Goal: Register for event/course

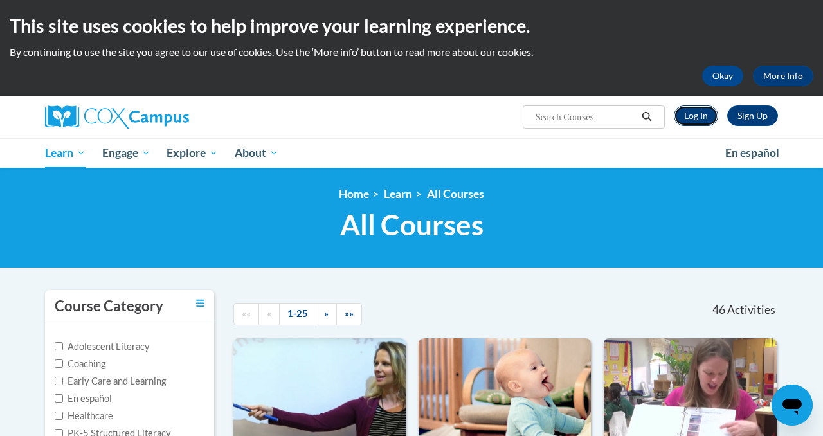
click at [695, 121] on link "Log In" at bounding box center [696, 115] width 44 height 21
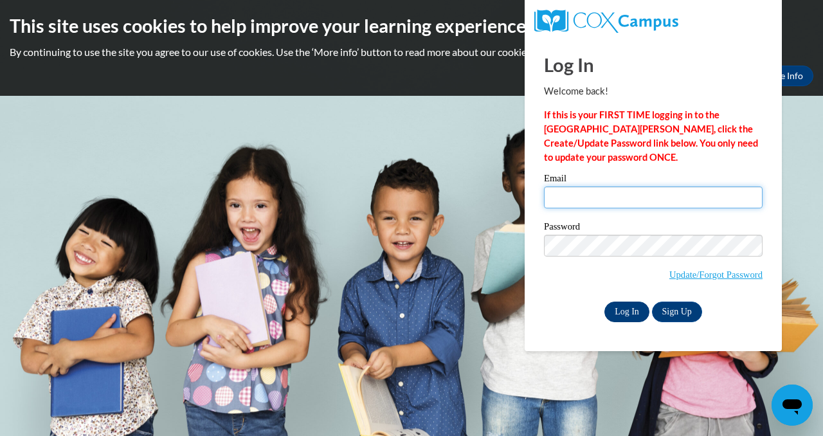
type input "mbatz2@ivytech.edu"
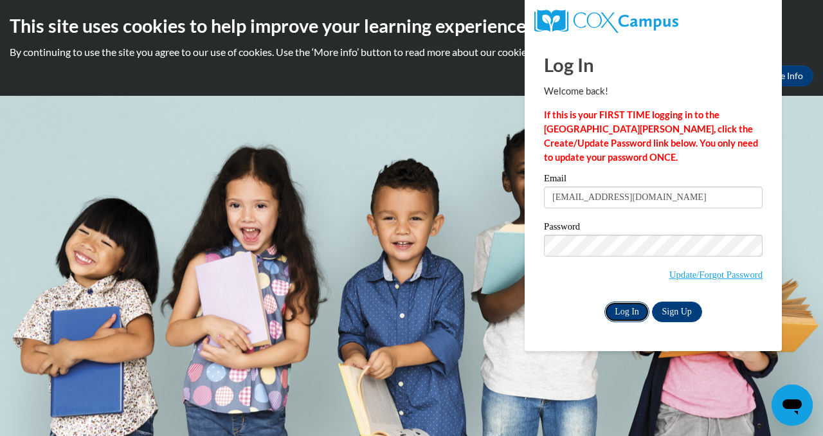
click at [626, 311] on input "Log In" at bounding box center [627, 312] width 45 height 21
click at [619, 302] on input "Log In" at bounding box center [627, 312] width 45 height 21
click at [626, 318] on input "Log In" at bounding box center [627, 312] width 45 height 21
click at [619, 307] on input "Log In" at bounding box center [627, 312] width 45 height 21
click at [619, 308] on input "Log In" at bounding box center [627, 312] width 45 height 21
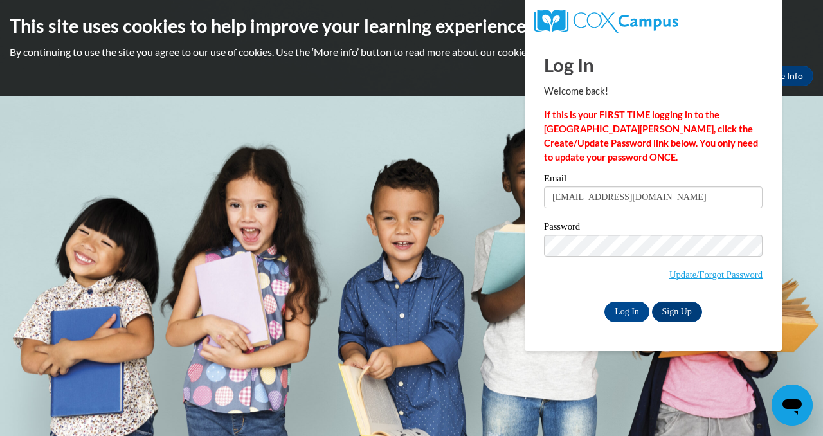
click at [821, 89] on div "This site uses cookies to help improve your learning experience. By continuing …" at bounding box center [411, 48] width 823 height 96
click at [801, 155] on body "This site uses cookies to help improve your learning experience. By continuing …" at bounding box center [411, 218] width 823 height 436
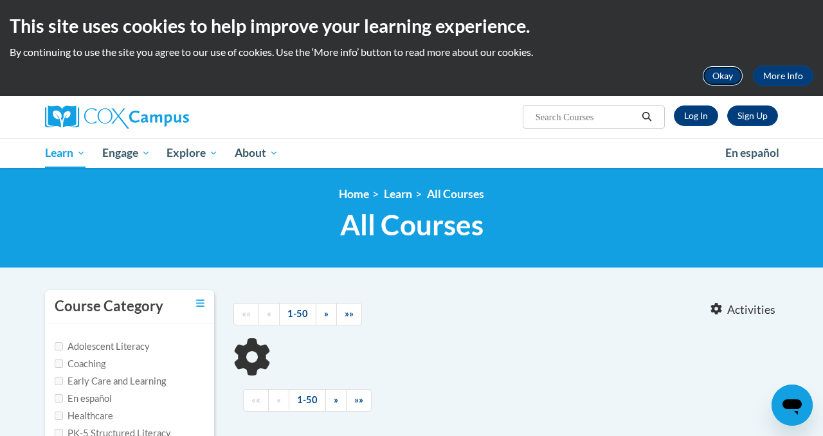
click at [722, 74] on button "Okay" at bounding box center [722, 76] width 41 height 21
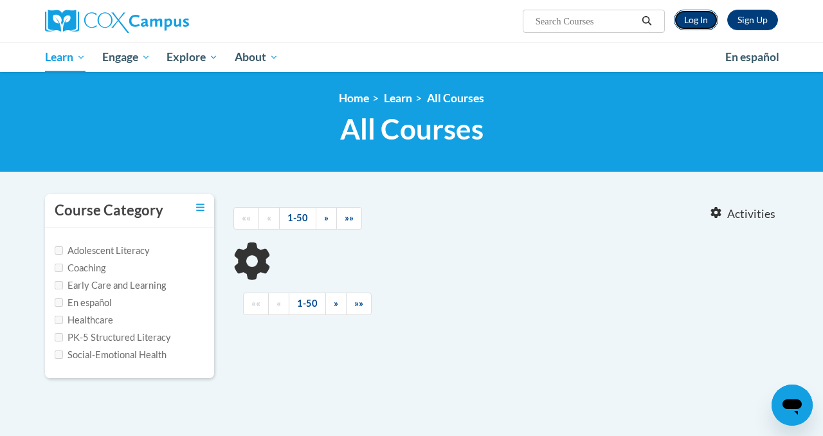
click at [700, 23] on link "Log In" at bounding box center [696, 20] width 44 height 21
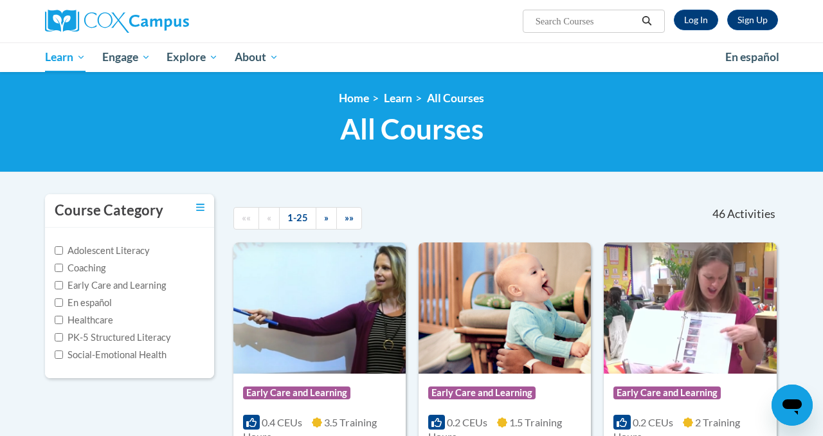
click at [592, 33] on div "Sign Up Log In Search Search..." at bounding box center [411, 21] width 752 height 42
click at [583, 26] on input "Search..." at bounding box center [585, 21] width 103 height 15
type input "data"
click at [682, 20] on link "Log In" at bounding box center [696, 20] width 44 height 21
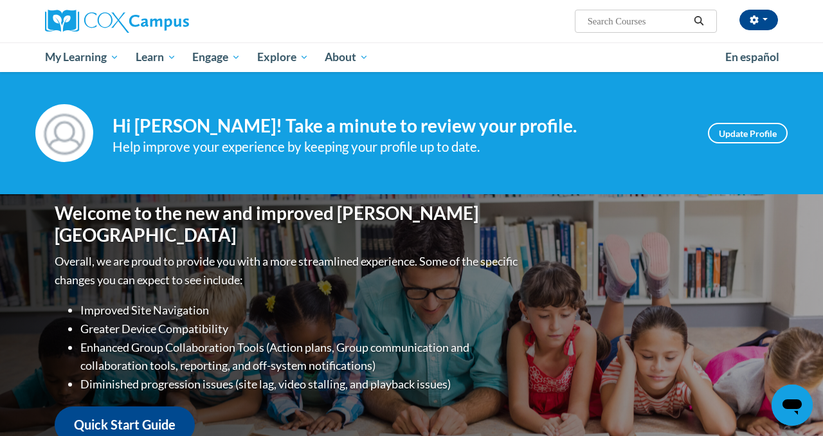
click at [639, 25] on input "Search..." at bounding box center [638, 21] width 103 height 15
type input "data"
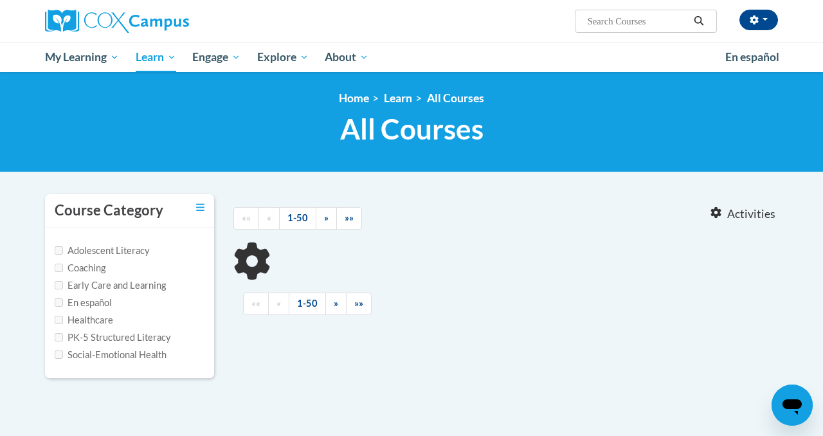
type input "data"
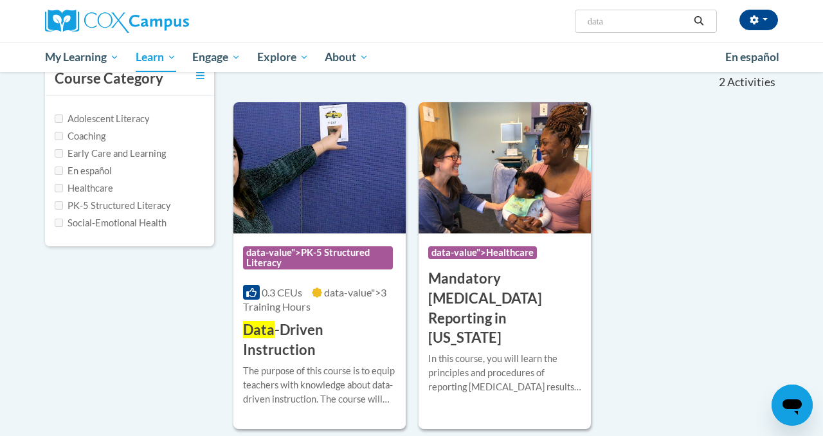
scroll to position [145, 0]
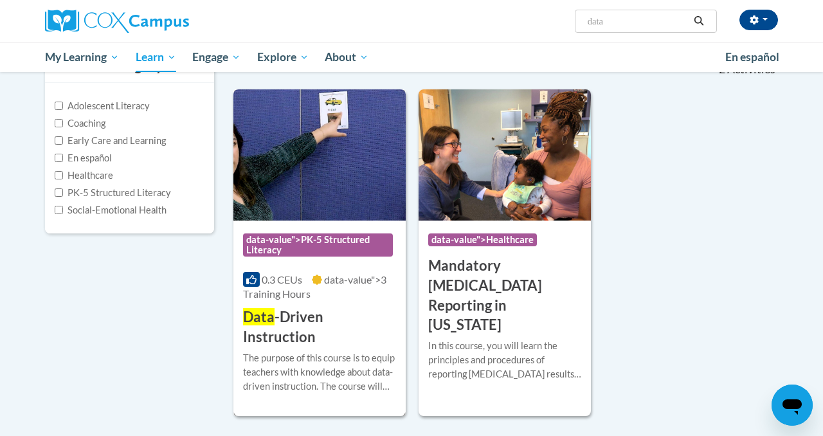
click at [321, 194] on img at bounding box center [319, 154] width 172 height 131
click at [320, 196] on img at bounding box center [319, 154] width 172 height 131
click at [334, 322] on h3 "Data -Driven Instruction" at bounding box center [319, 327] width 153 height 40
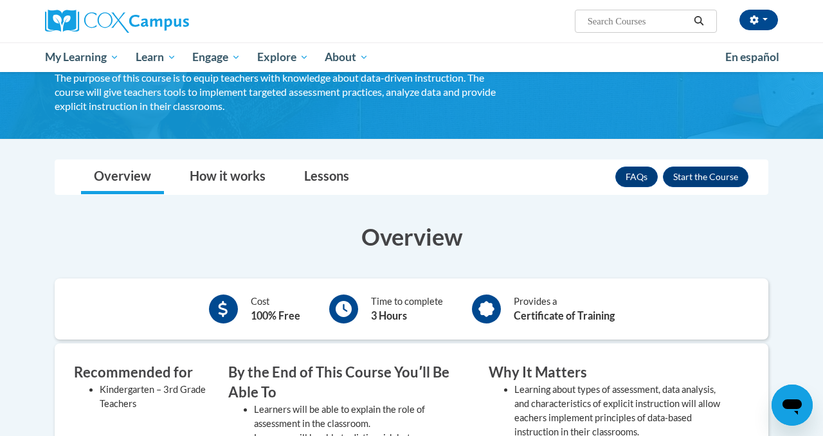
scroll to position [105, 0]
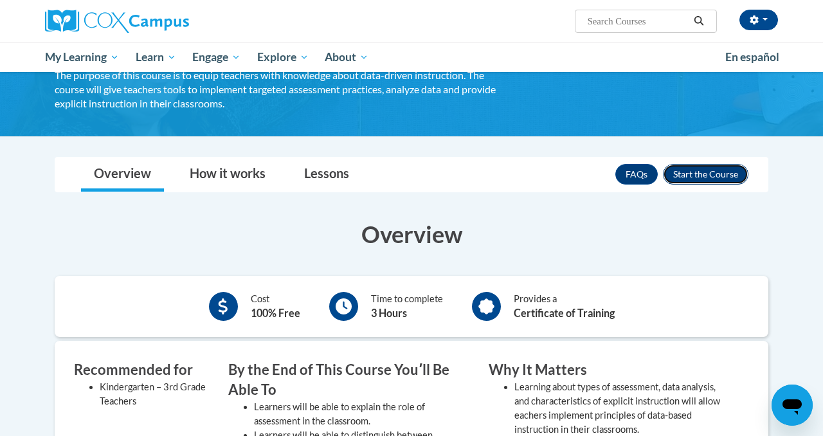
click at [700, 175] on button "Enroll" at bounding box center [706, 174] width 86 height 21
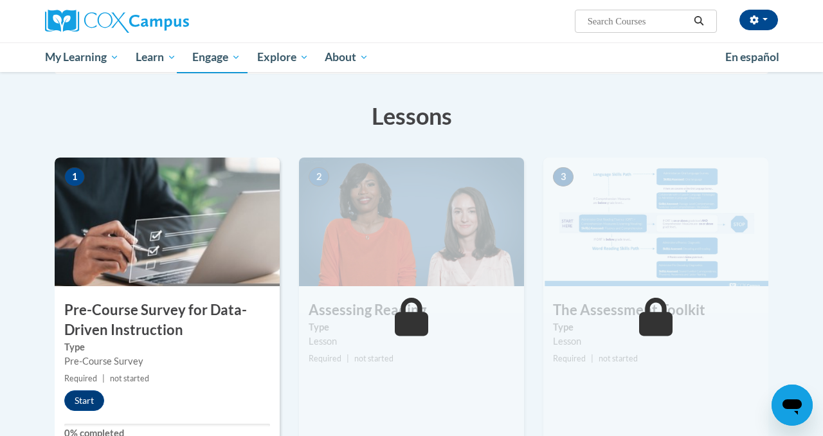
scroll to position [181, 0]
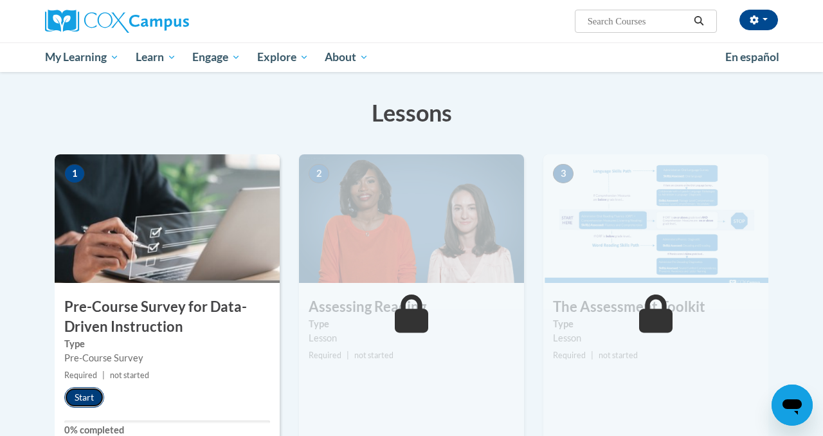
click at [91, 401] on button "Start" at bounding box center [84, 397] width 40 height 21
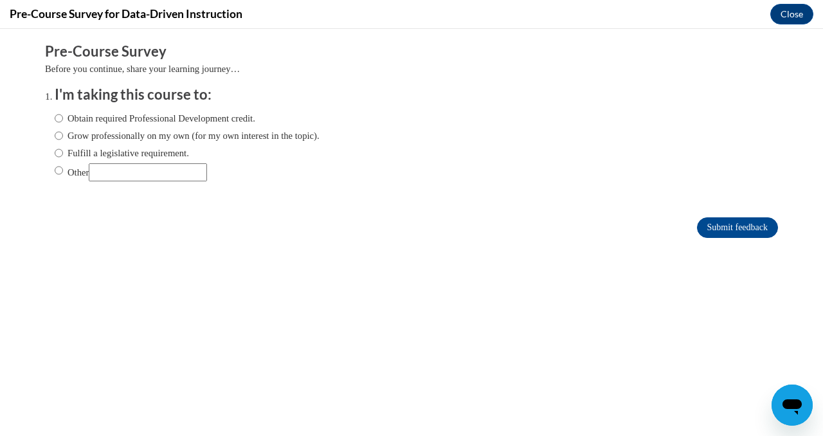
scroll to position [0, 0]
click at [168, 170] on input "Other" at bounding box center [148, 172] width 118 height 18
type input "For an assignment in school"
click at [738, 226] on input "Submit feedback" at bounding box center [737, 227] width 81 height 21
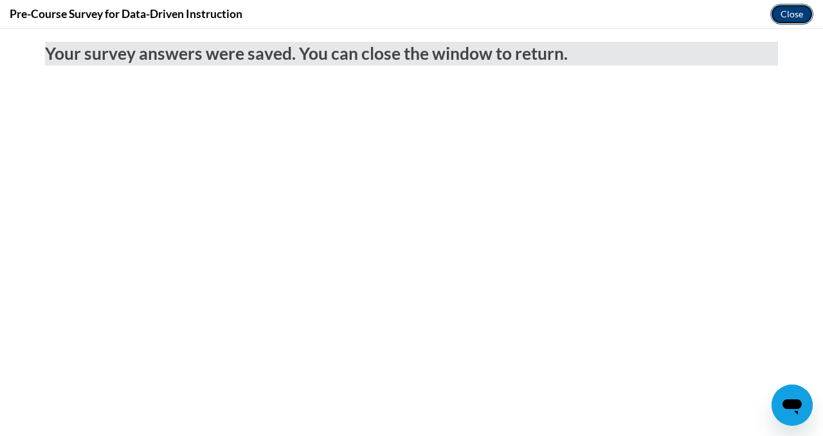
click at [783, 15] on button "Close" at bounding box center [791, 14] width 43 height 21
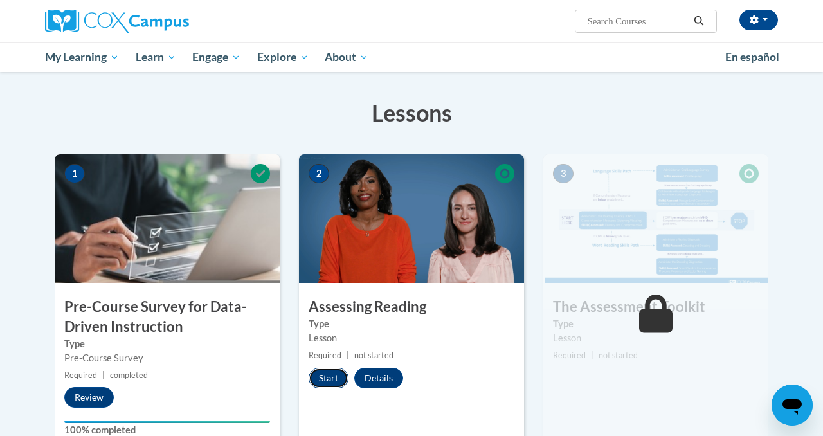
click at [325, 385] on button "Start" at bounding box center [329, 378] width 40 height 21
